Goal: Feedback & Contribution: Submit feedback/report problem

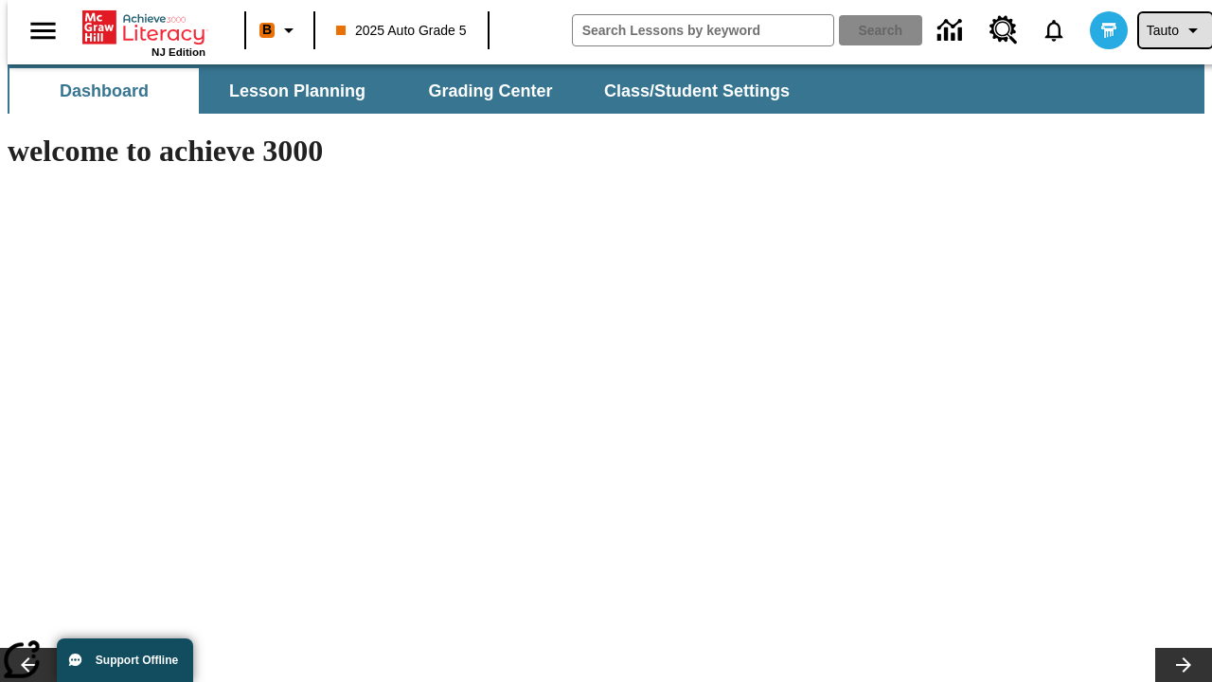
click at [1166, 30] on span "Tauto" at bounding box center [1163, 31] width 32 height 20
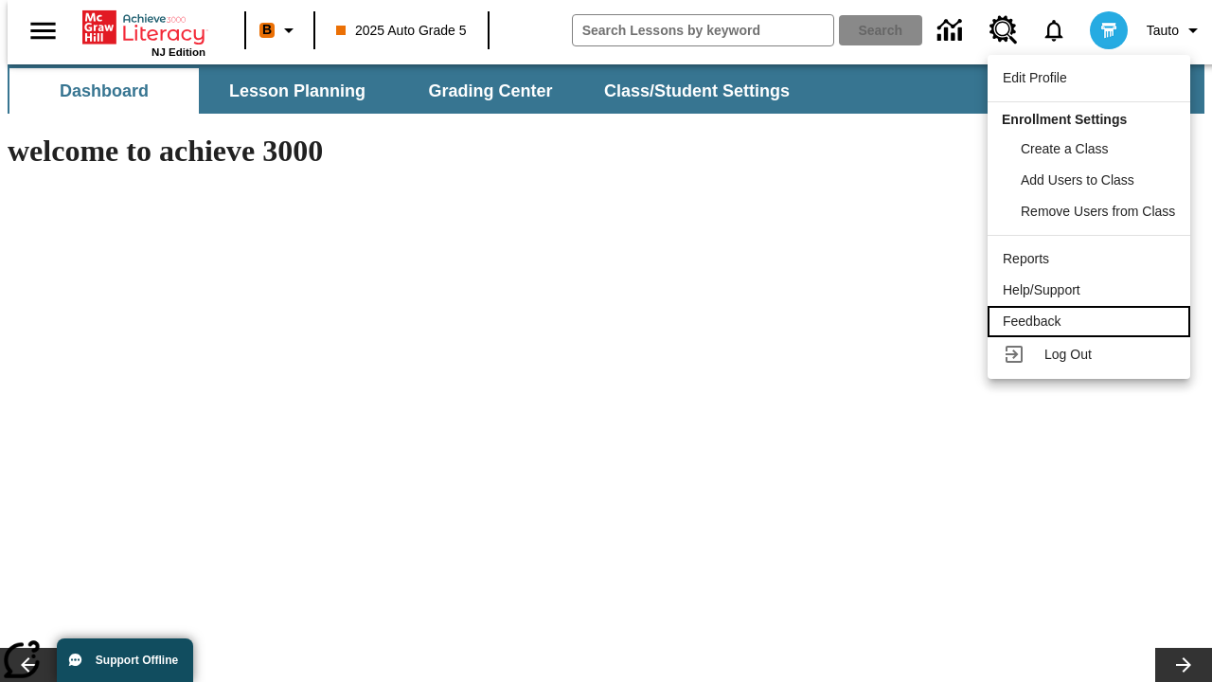
click at [1092, 321] on div "Feedback" at bounding box center [1089, 322] width 172 height 20
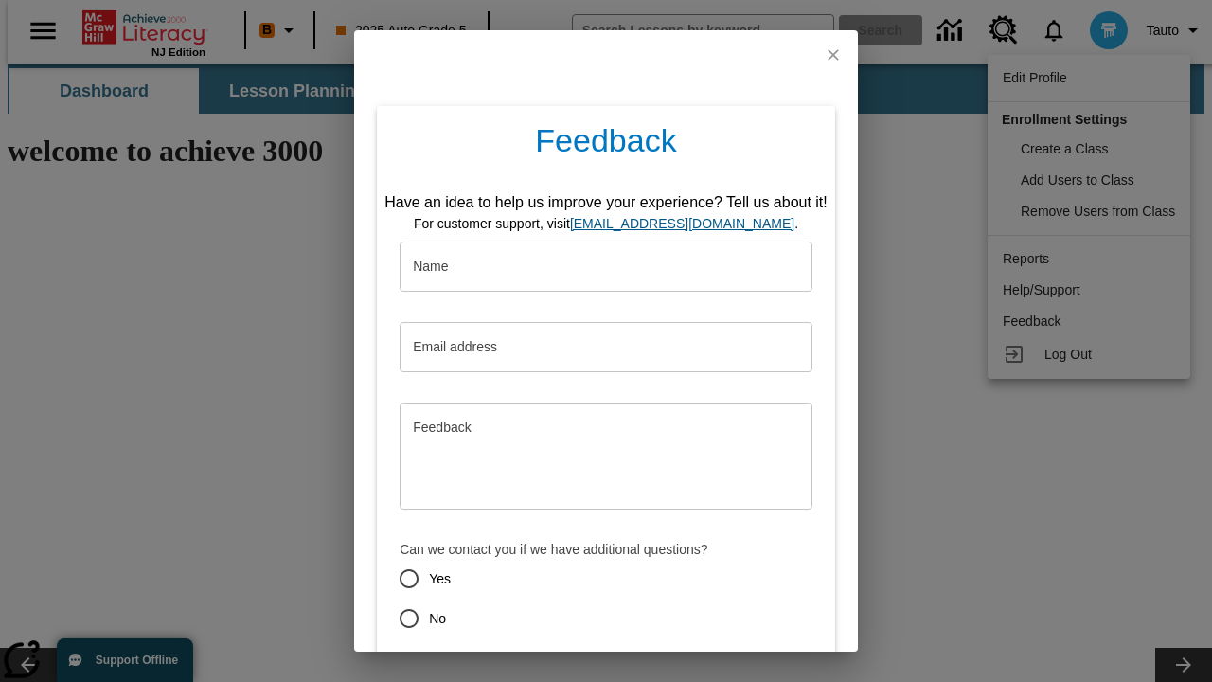
click at [507, 669] on button "Submit" at bounding box center [518, 686] width 75 height 35
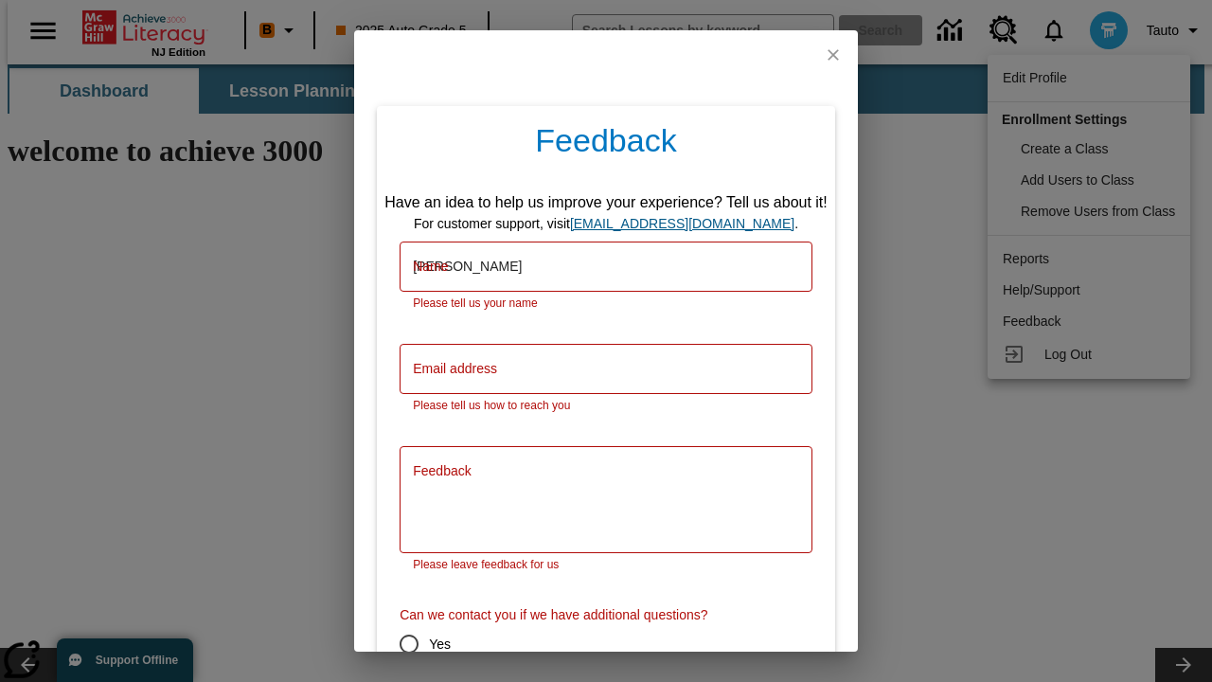
type input "[PERSON_NAME]"
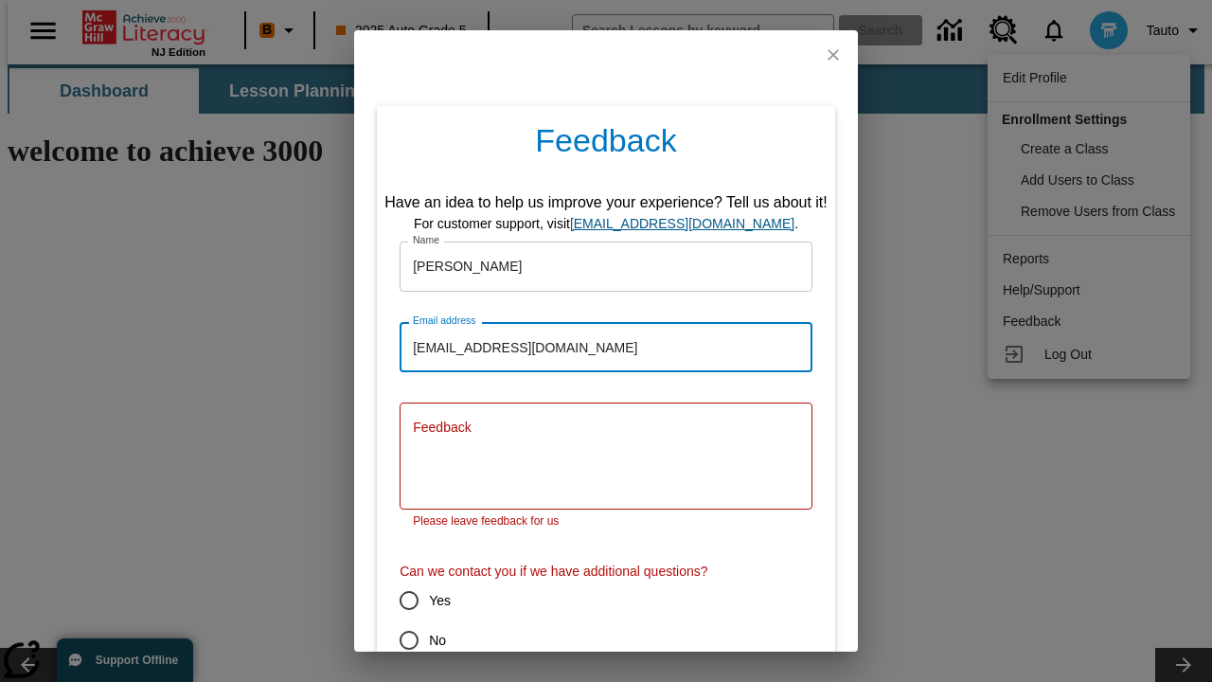
type input "[EMAIL_ADDRESS][DOMAIN_NAME]"
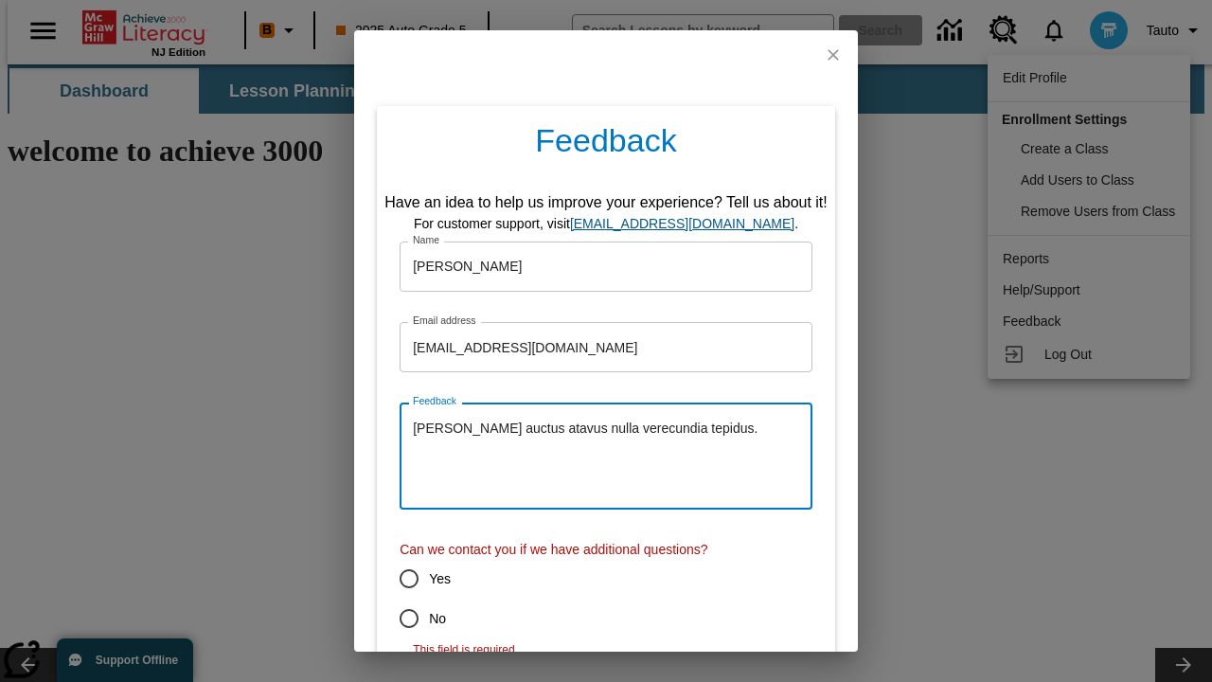
type textarea "[PERSON_NAME] auctus atavus nulla verecundia tepidus."
click at [396, 618] on input "No" at bounding box center [409, 618] width 40 height 40
radio input "false"
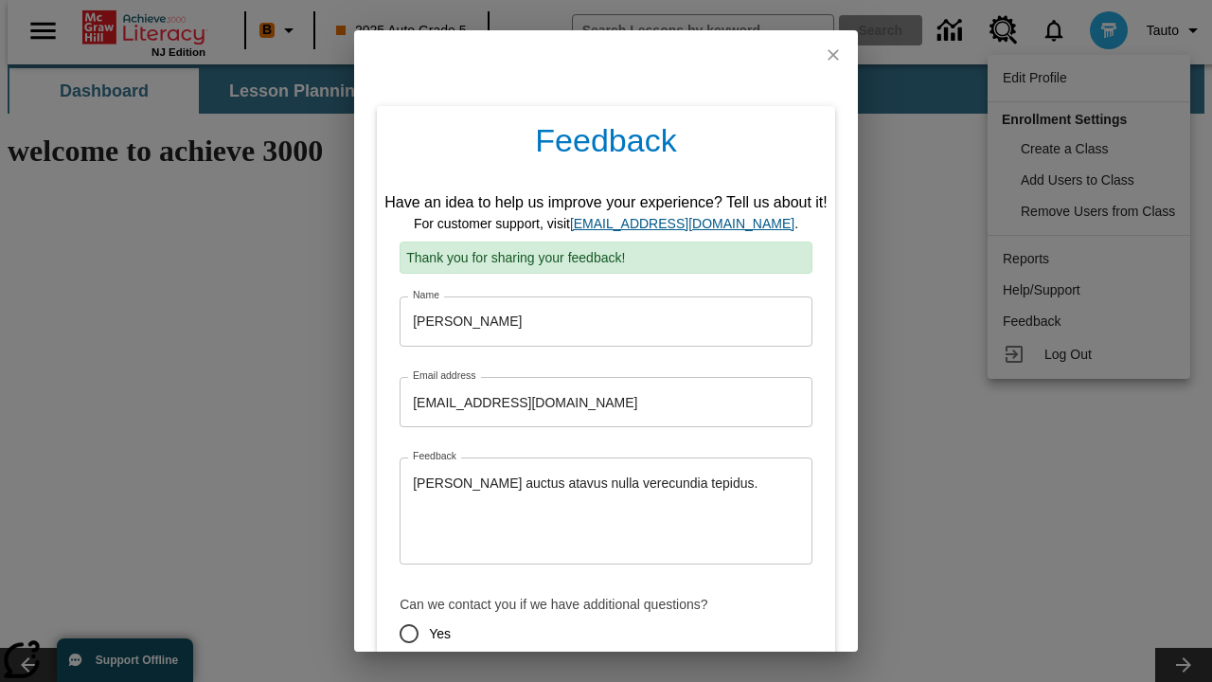
scroll to position [94, 0]
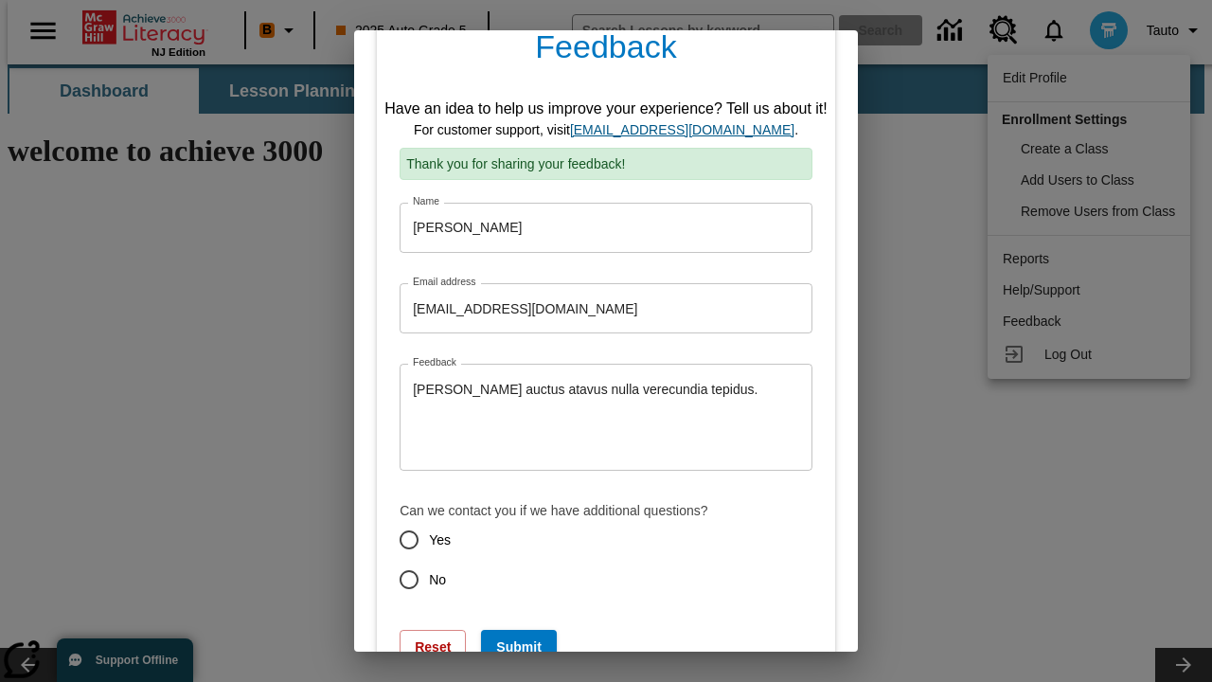
click at [688, 130] on link "[EMAIL_ADDRESS][DOMAIN_NAME]" at bounding box center [682, 129] width 224 height 15
